Goal: Information Seeking & Learning: Learn about a topic

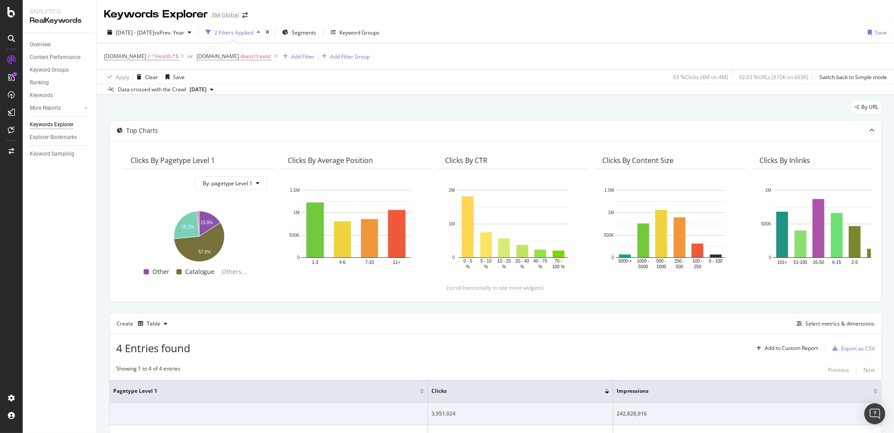
scroll to position [102, 0]
click at [38, 41] on div "Overview" at bounding box center [40, 44] width 21 height 9
